Goal: Information Seeking & Learning: Check status

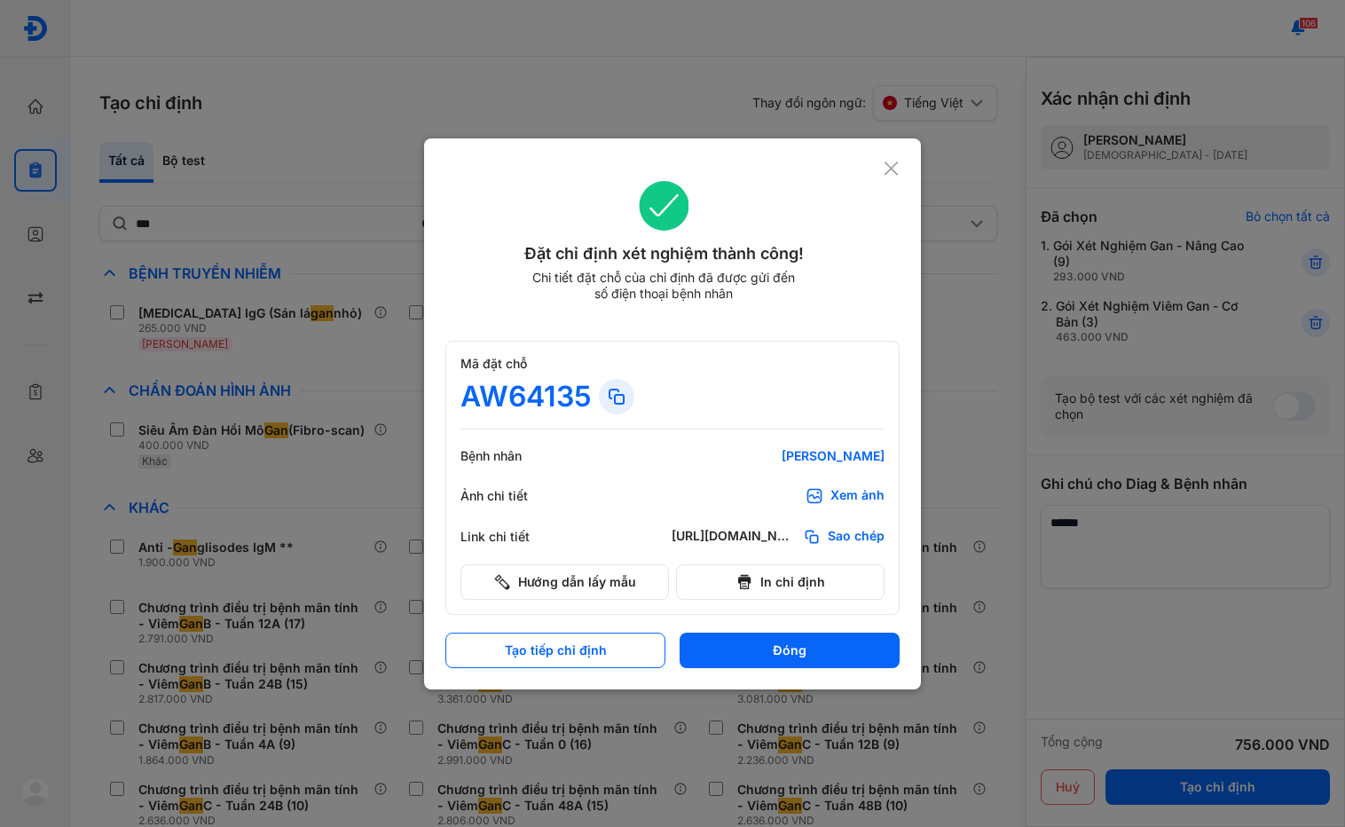
scroll to position [674, 0]
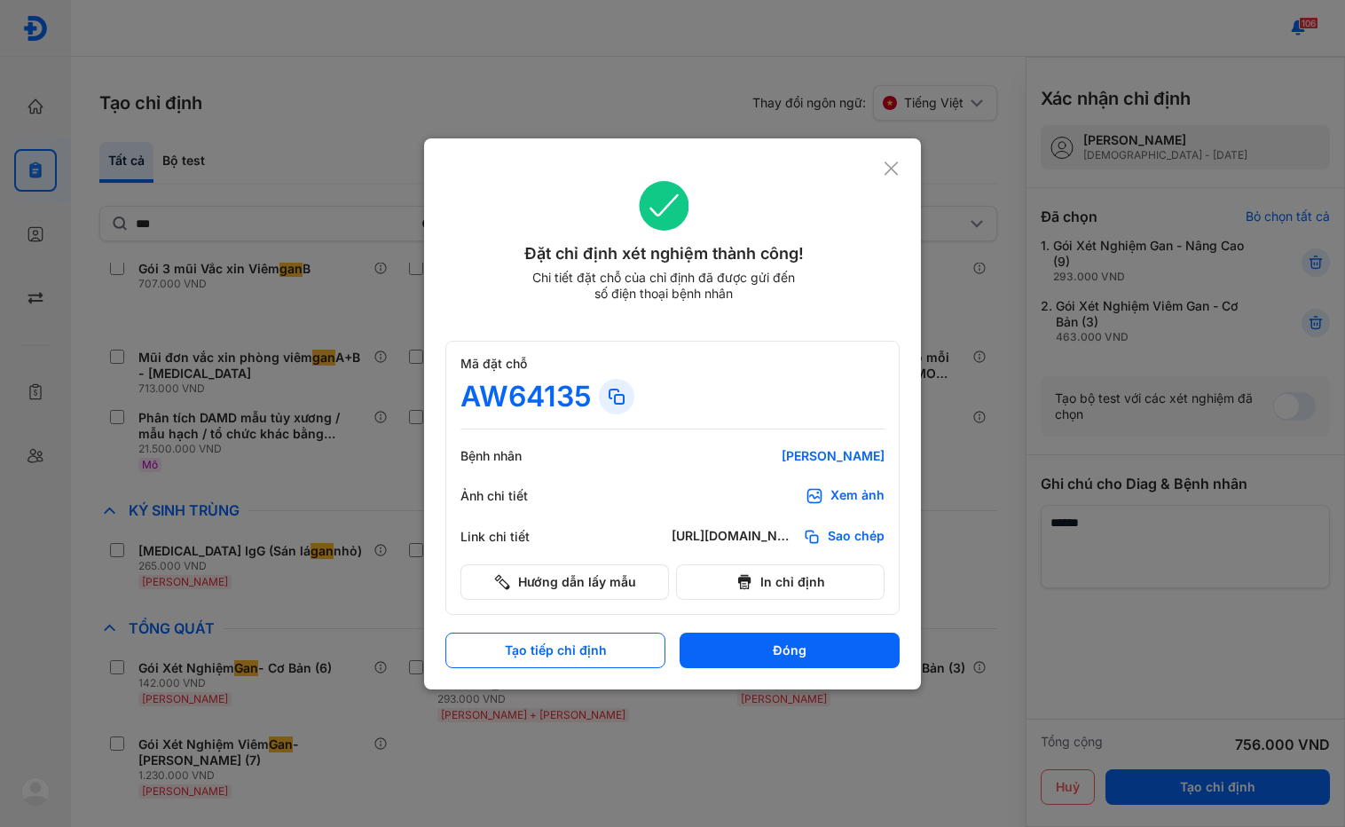
click at [900, 177] on div "Đặt chỉ định xét nghiệm thành công! Chi tiết đặt chỗ của chỉ định đã được gửi đ…" at bounding box center [672, 413] width 497 height 551
click at [888, 171] on use at bounding box center [891, 167] width 13 height 13
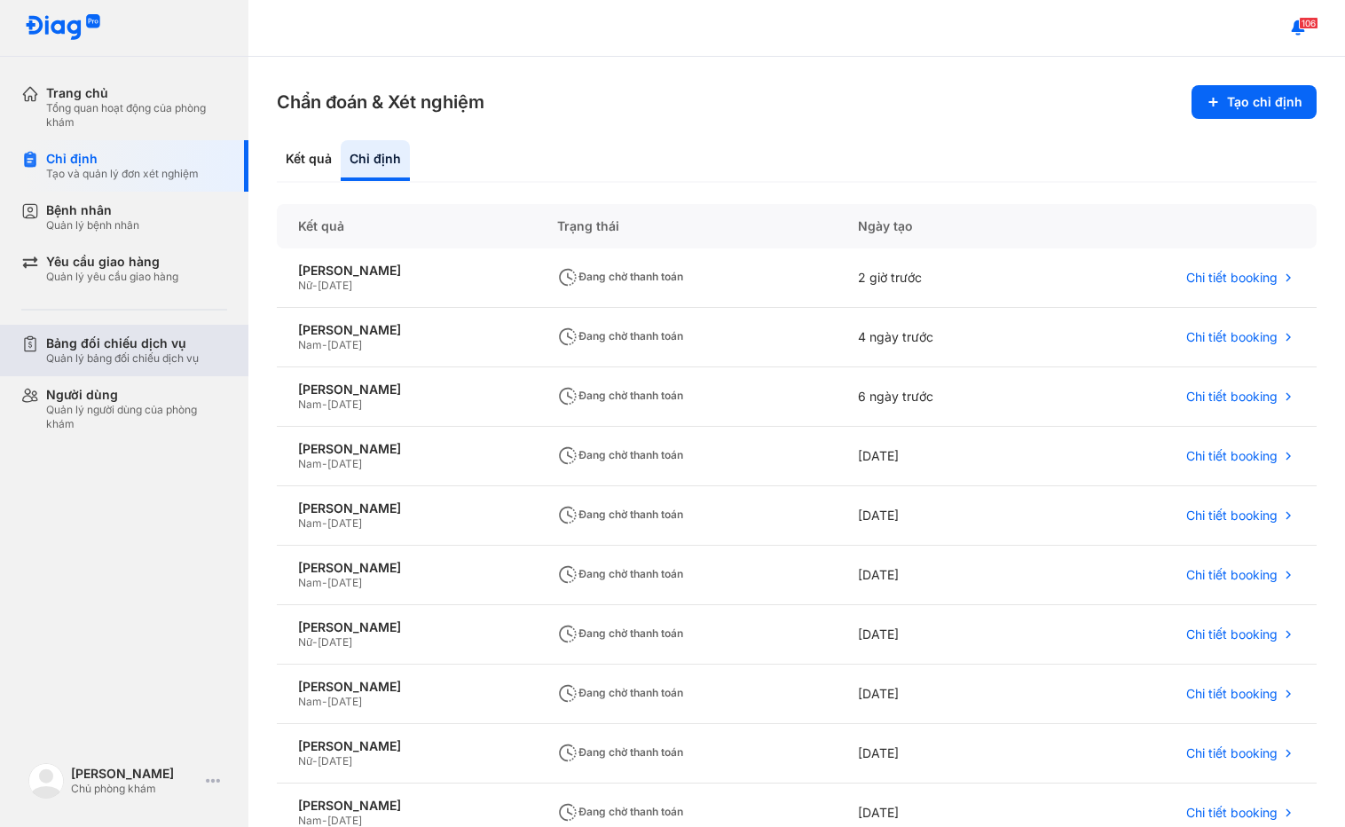
click at [131, 348] on div "Bảng đối chiếu dịch vụ" at bounding box center [122, 343] width 153 height 16
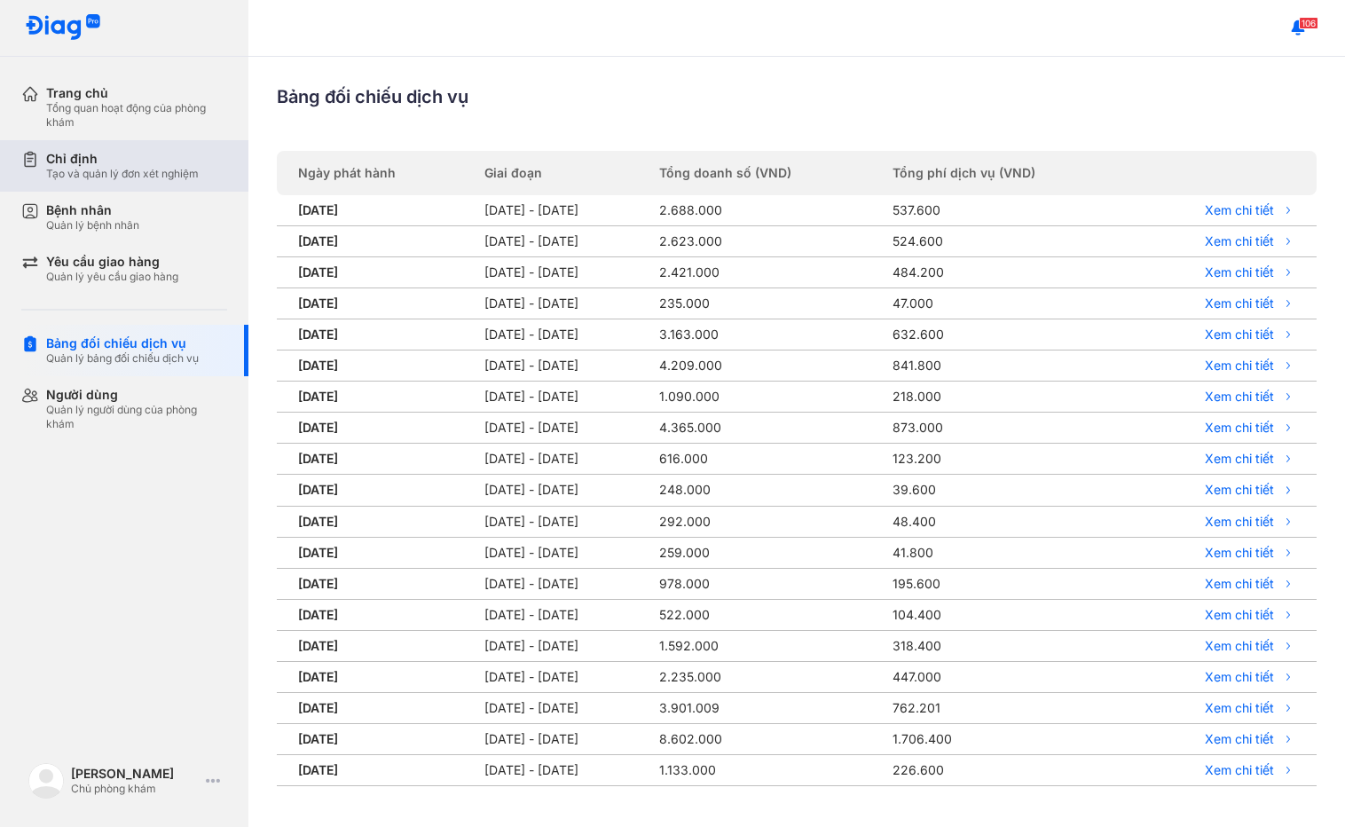
click at [144, 187] on div "Chỉ định Tạo và quản lý đơn xét nghiệm" at bounding box center [134, 165] width 227 height 51
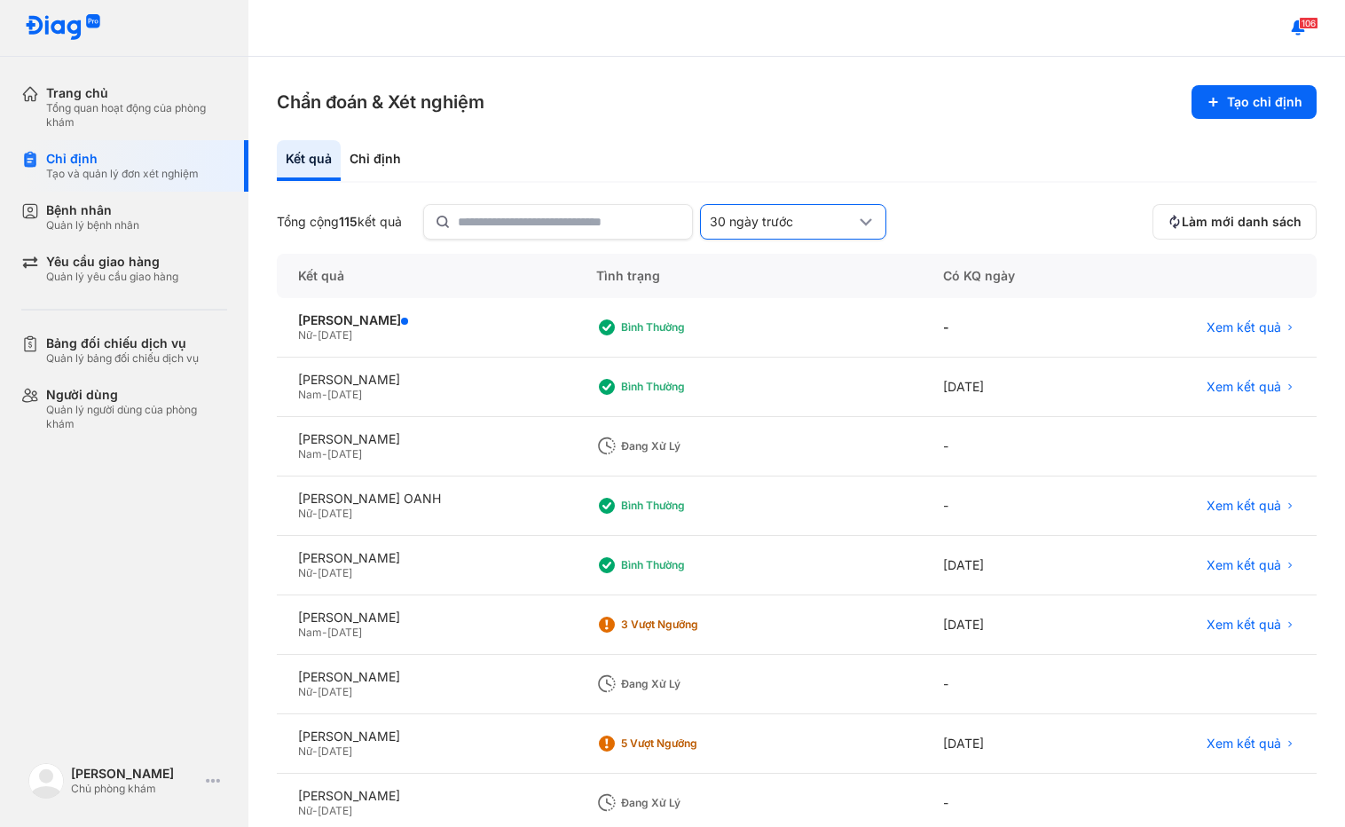
click at [792, 218] on div "30 ngày trước" at bounding box center [783, 222] width 146 height 16
click at [784, 351] on span "30 ngày trước" at bounding box center [757, 350] width 85 height 16
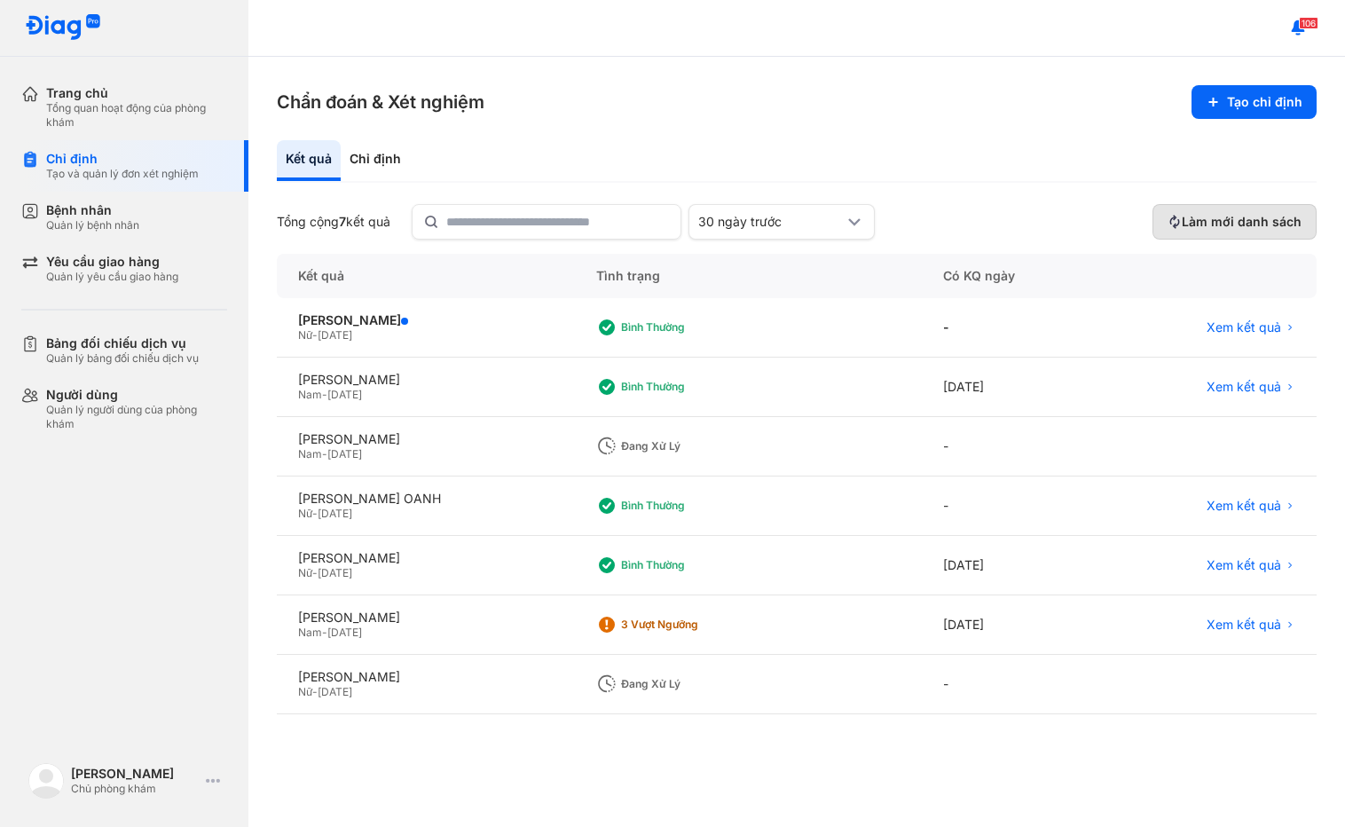
click at [1229, 223] on span "Làm mới danh sách" at bounding box center [1242, 222] width 120 height 16
click at [1265, 395] on span "Xem kết quả" at bounding box center [1244, 387] width 75 height 16
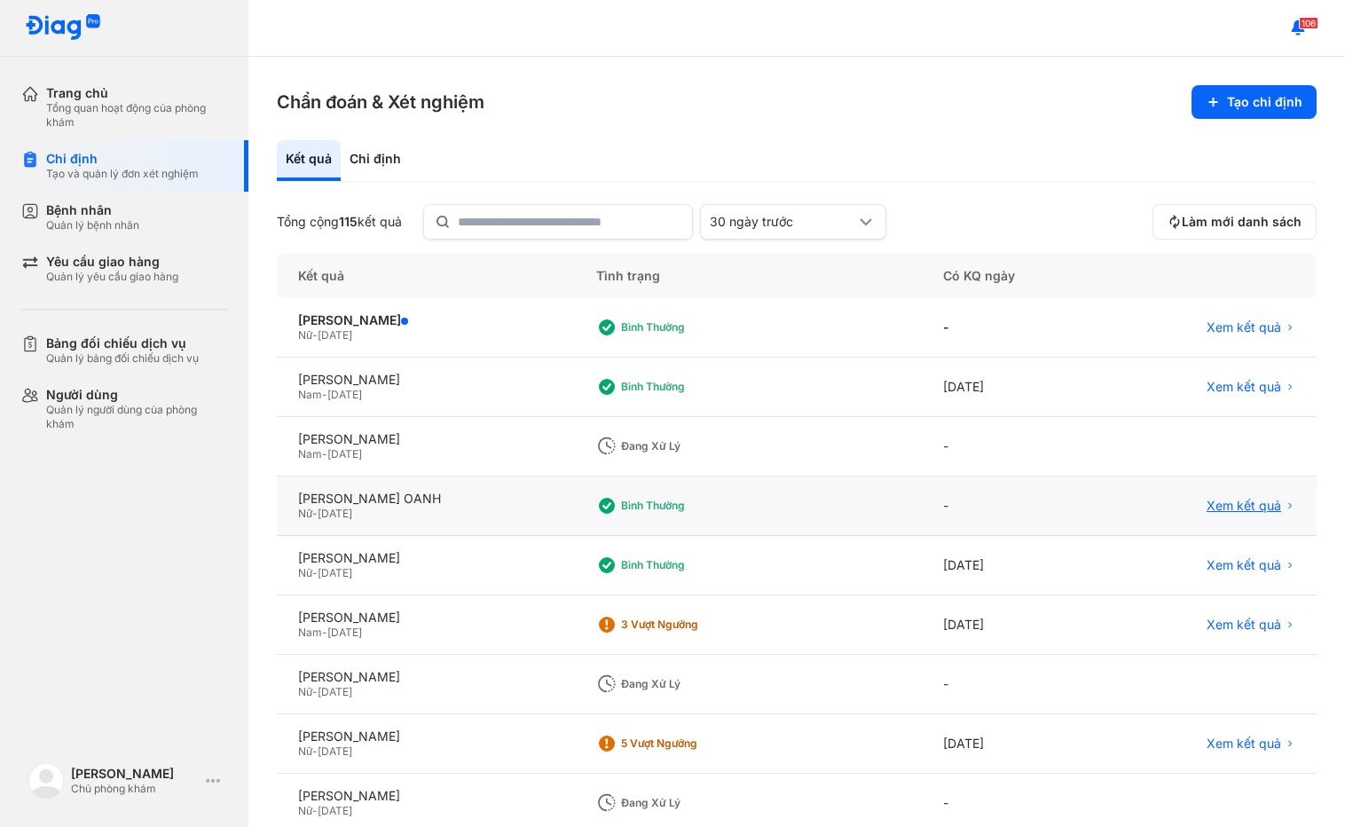
click at [1240, 512] on span "Xem kết quả" at bounding box center [1244, 506] width 75 height 16
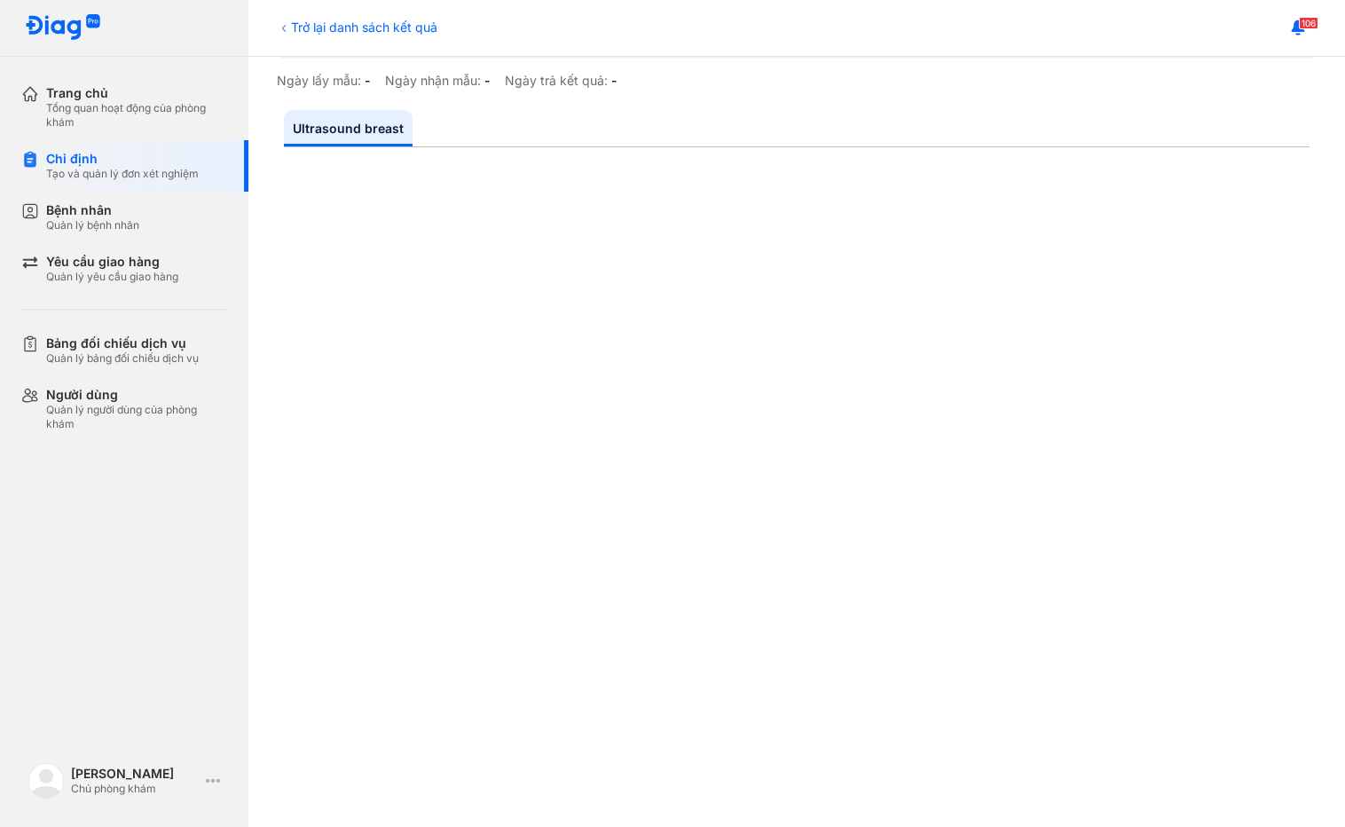
scroll to position [89, 0]
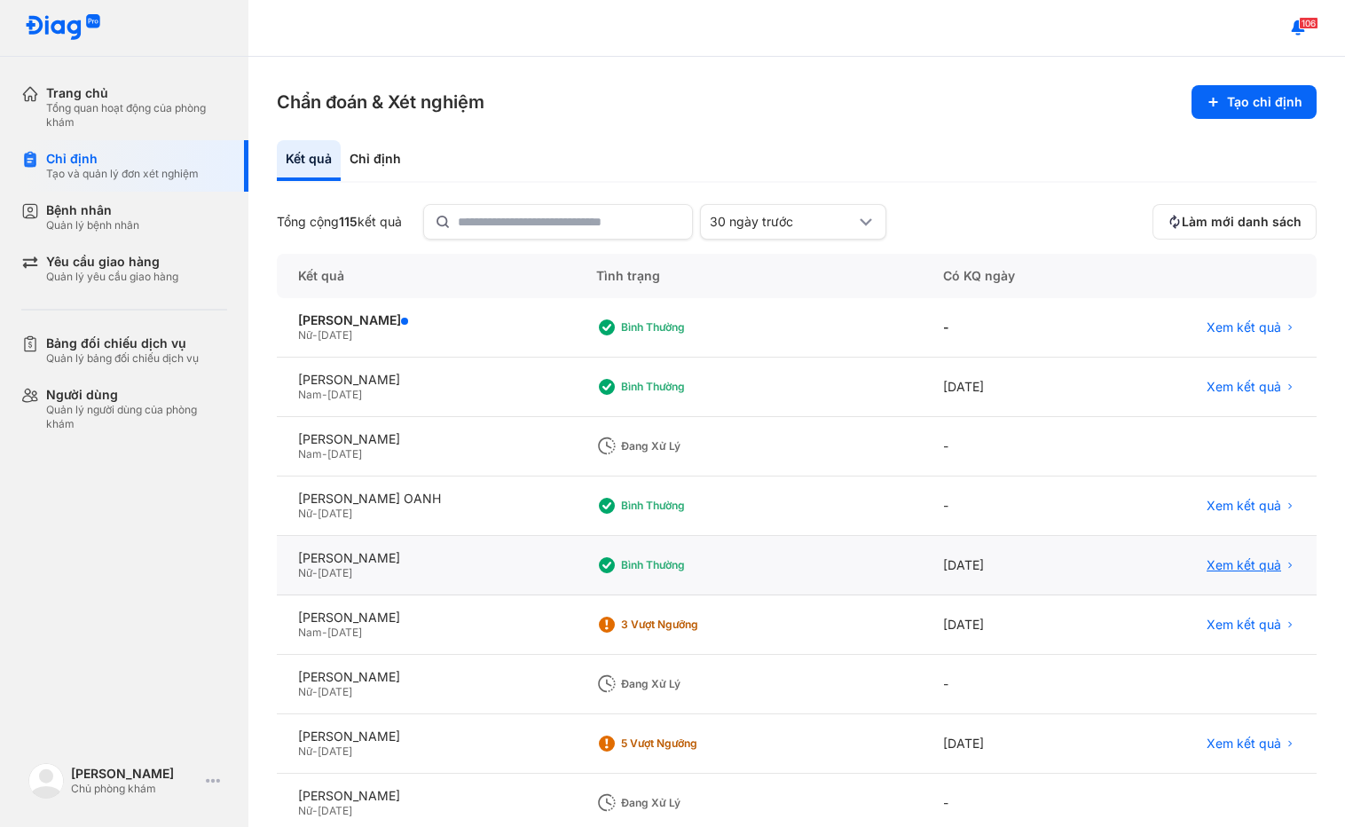
click at [1237, 569] on span "Xem kết quả" at bounding box center [1244, 565] width 75 height 16
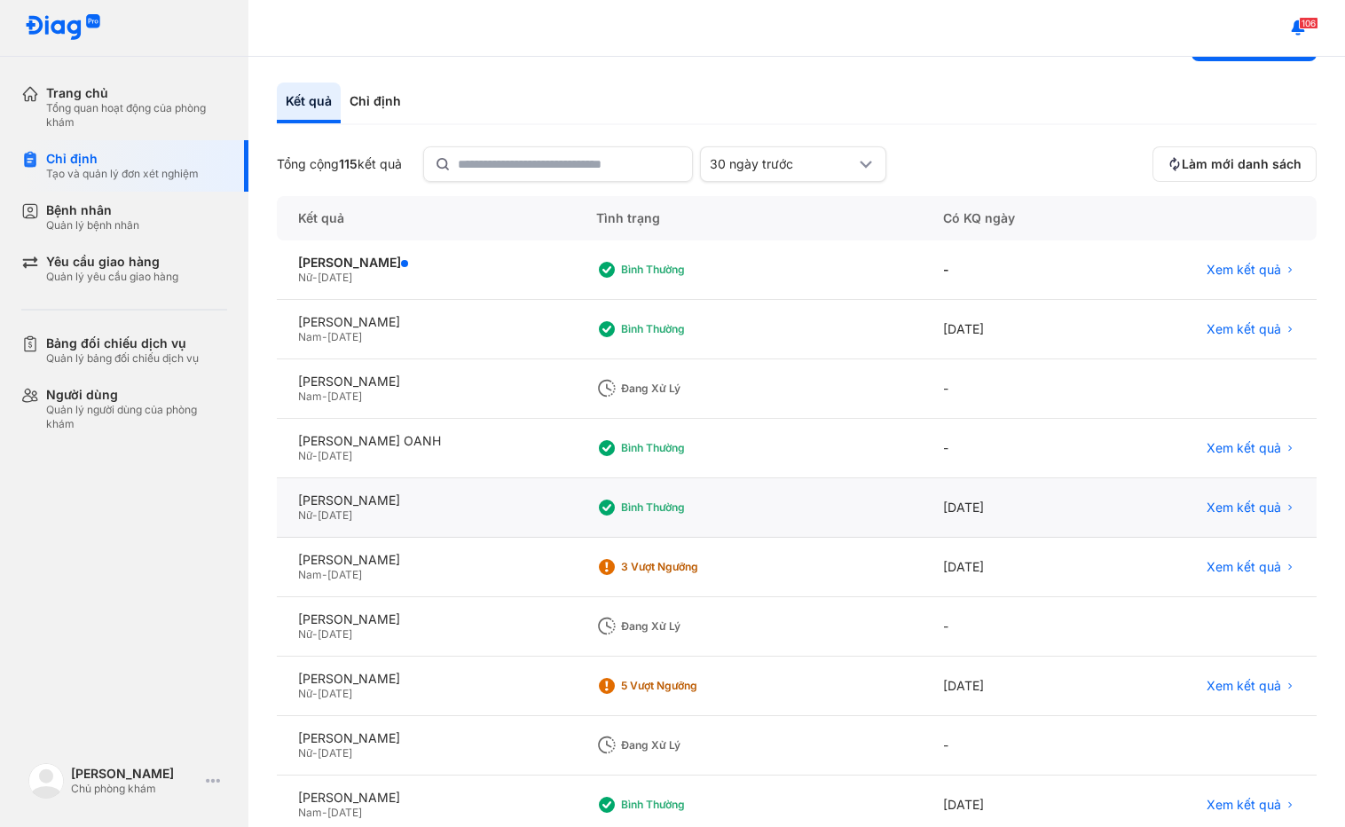
scroll to position [89, 0]
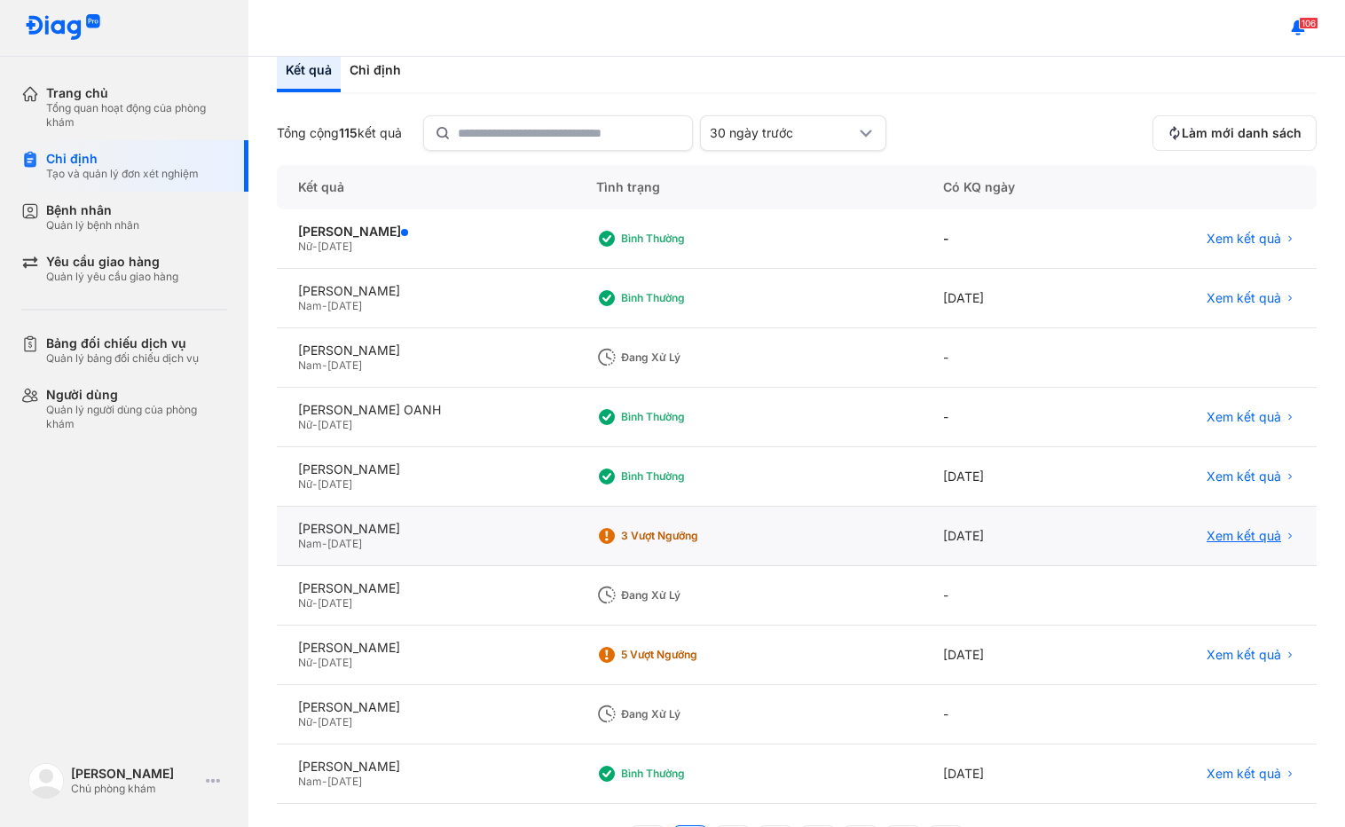
click at [1217, 530] on span "Xem kết quả" at bounding box center [1244, 536] width 75 height 16
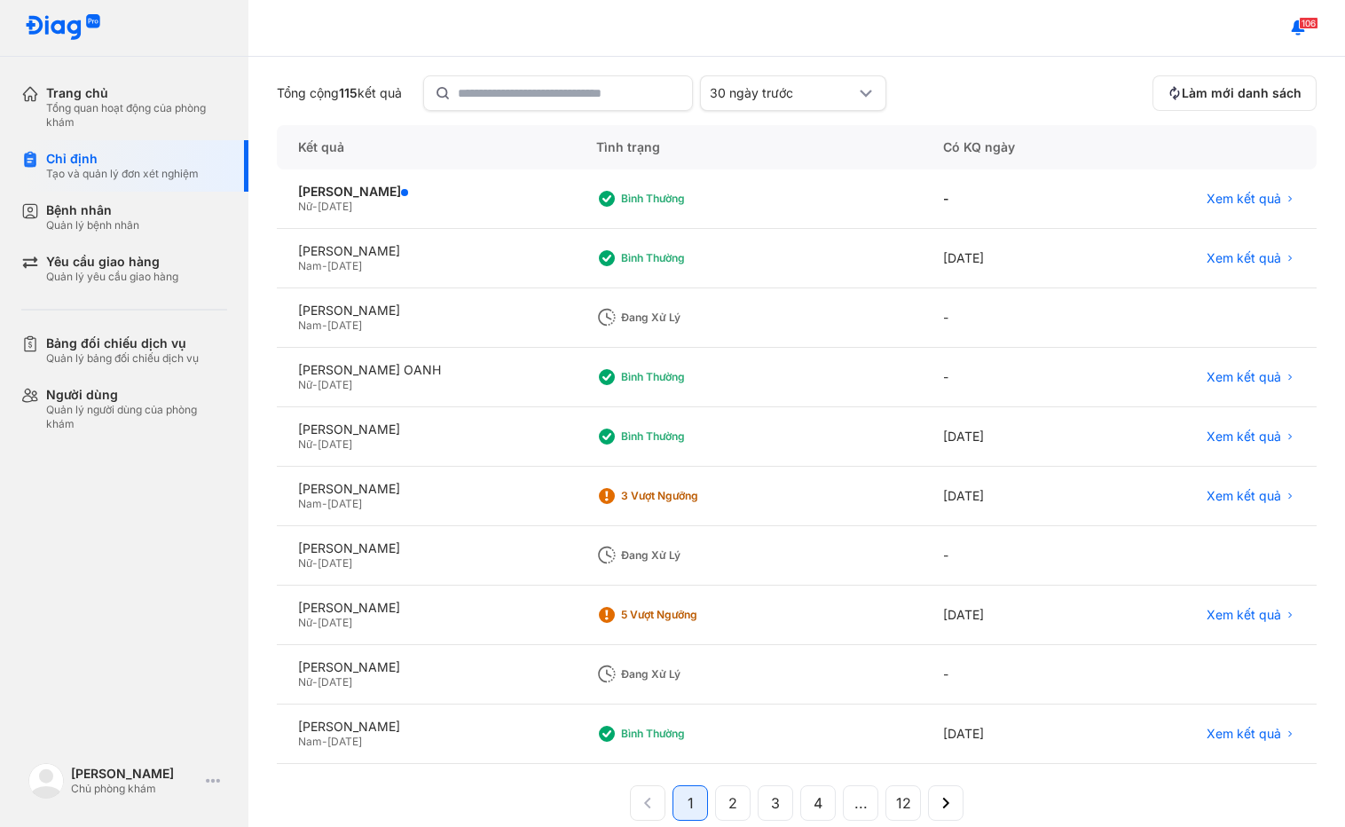
scroll to position [158, 0]
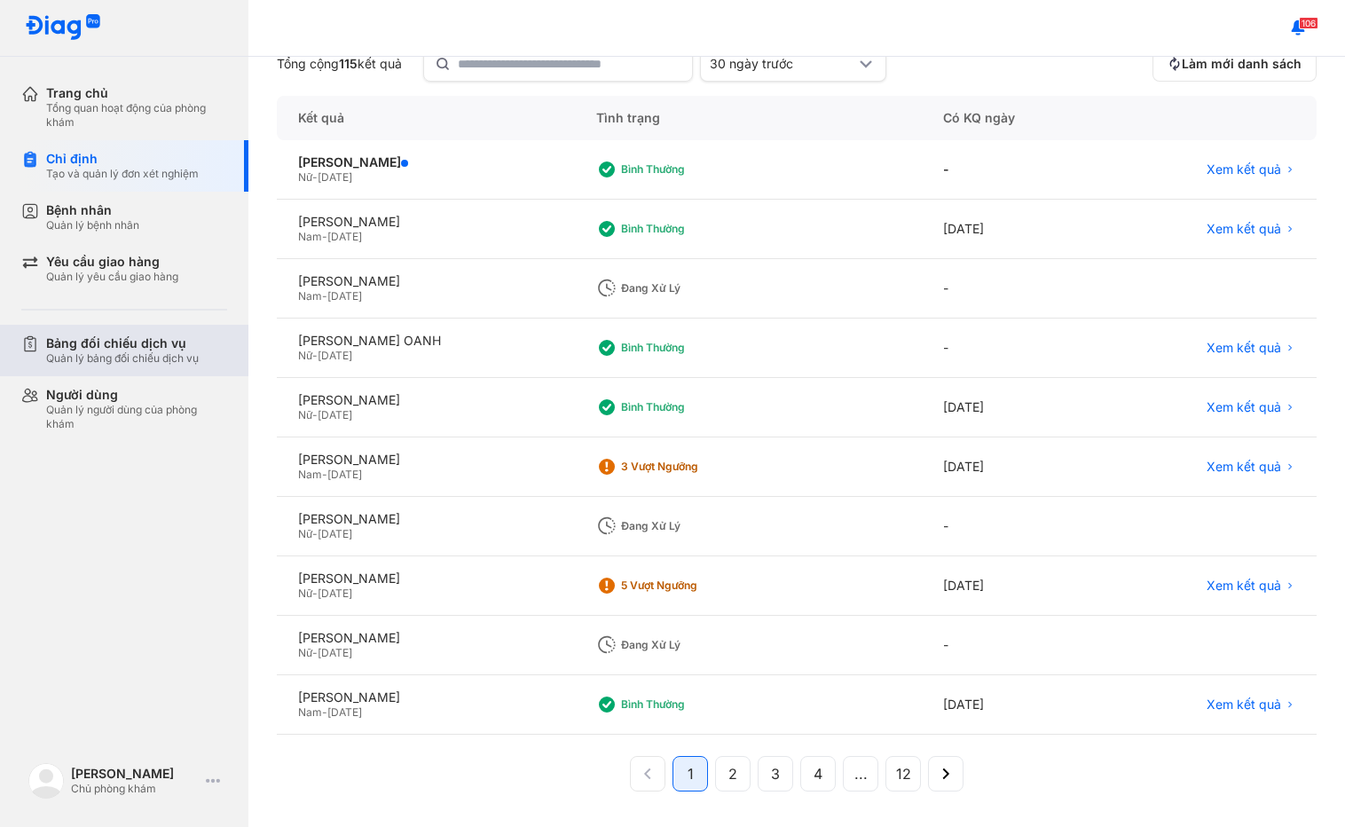
click at [146, 358] on div "Quản lý bảng đối chiếu dịch vụ" at bounding box center [122, 358] width 153 height 14
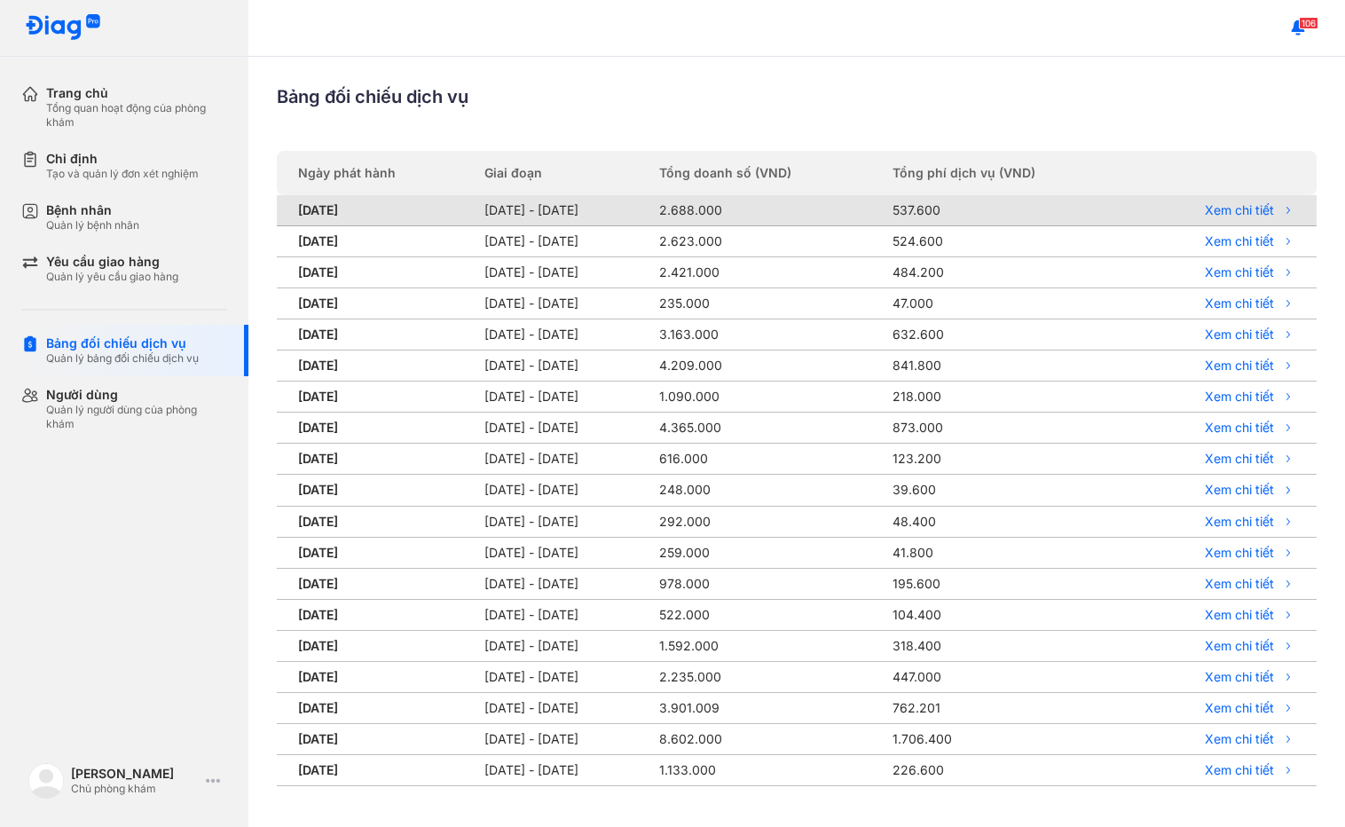
click at [1233, 200] on td "Xem chi tiết" at bounding box center [1223, 210] width 186 height 31
click at [1241, 206] on link "Xem chi tiết" at bounding box center [1218, 210] width 154 height 16
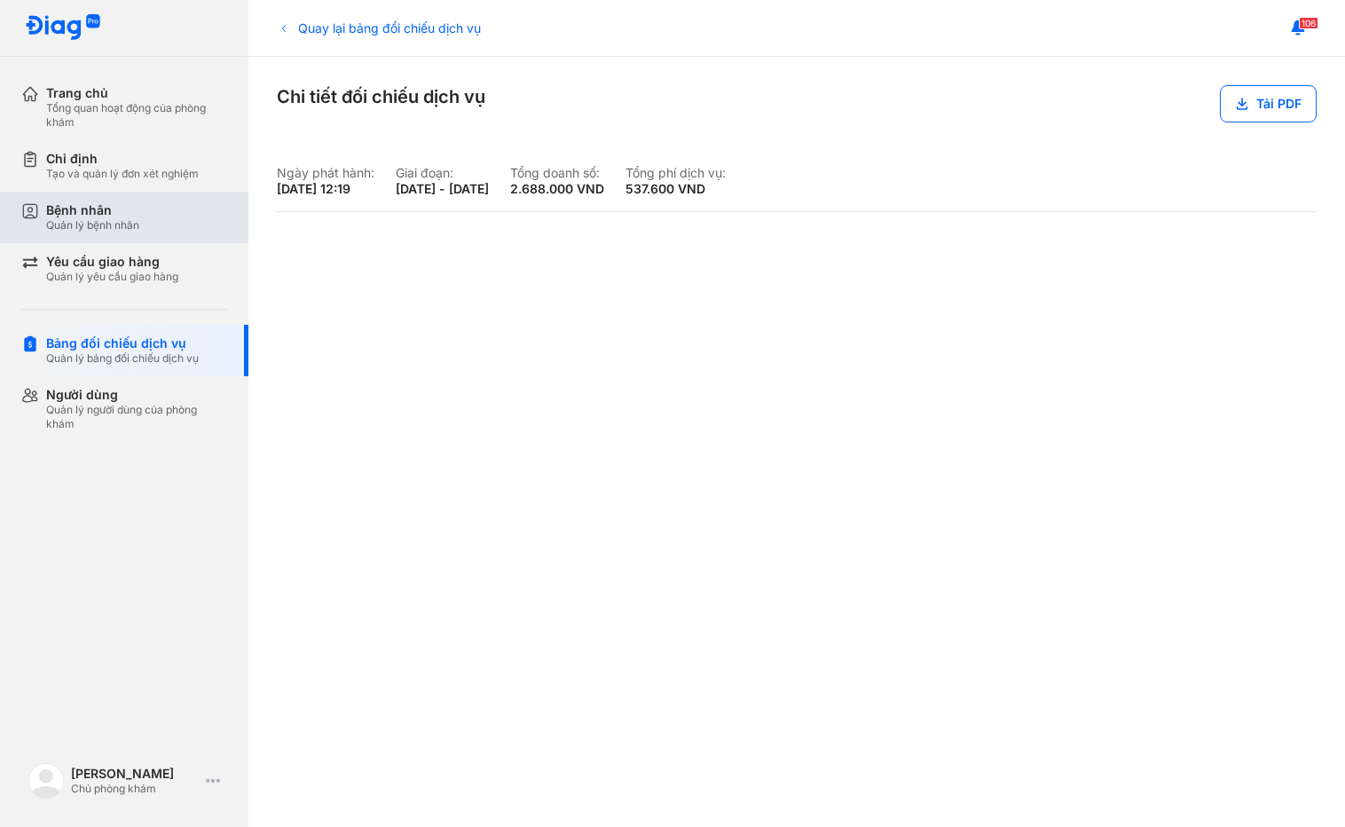
click at [98, 227] on div "Quản lý bệnh nhân" at bounding box center [92, 225] width 93 height 14
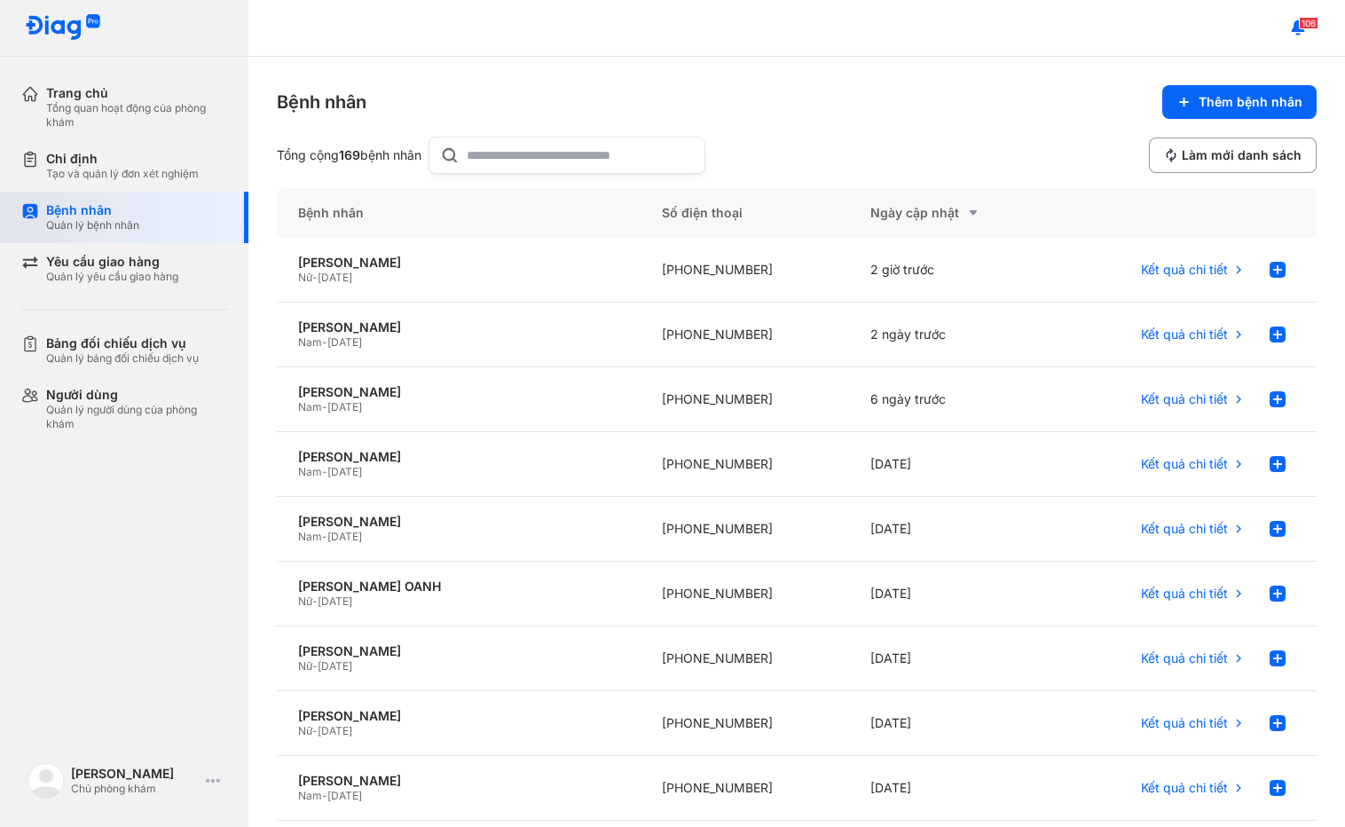
click at [86, 200] on div "Bệnh nhân Quản lý bệnh nhân" at bounding box center [134, 217] width 227 height 51
click at [119, 161] on div "Chỉ định" at bounding box center [122, 159] width 153 height 16
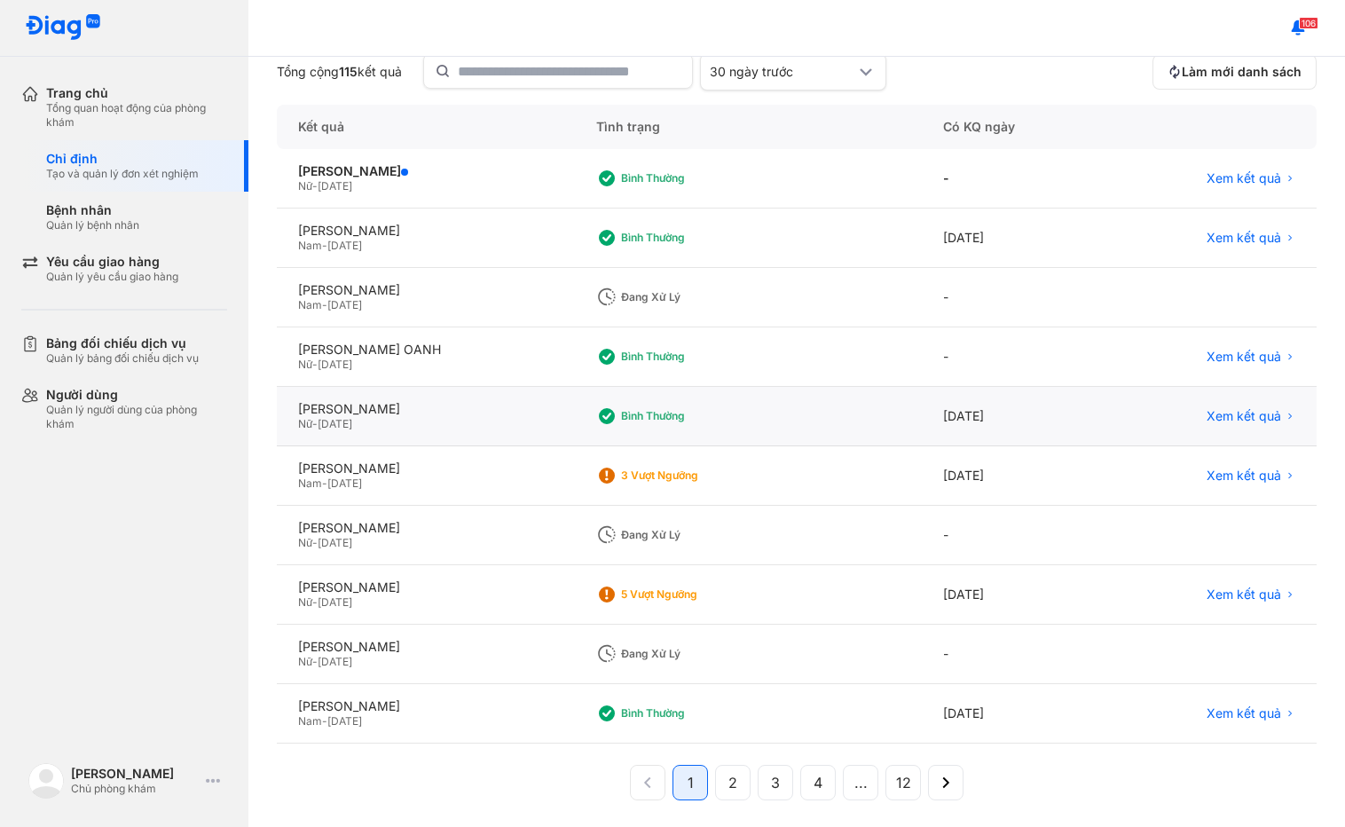
scroll to position [160, 0]
